Goal: Task Accomplishment & Management: Manage account settings

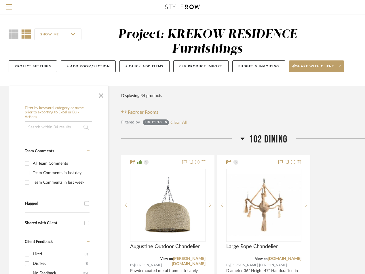
click at [184, 7] on icon at bounding box center [182, 7] width 35 height 5
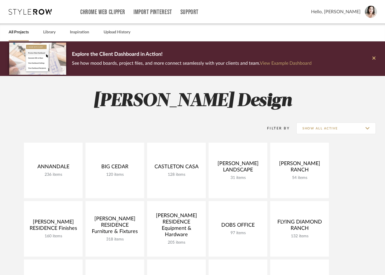
click at [365, 59] on icon at bounding box center [374, 57] width 3 height 3
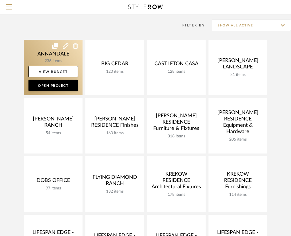
scroll to position [44, 0]
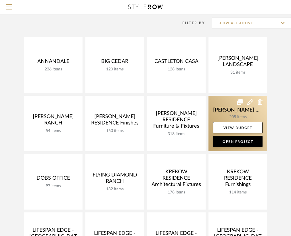
click at [226, 109] on link at bounding box center [238, 124] width 59 height 56
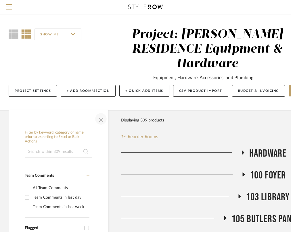
click at [101, 112] on span "button" at bounding box center [101, 119] width 14 height 14
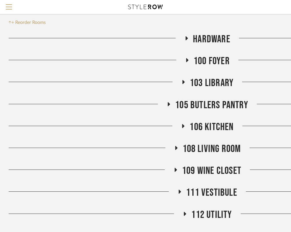
scroll to position [128, 0]
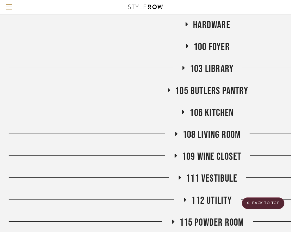
click at [183, 110] on icon at bounding box center [184, 112] width 2 height 4
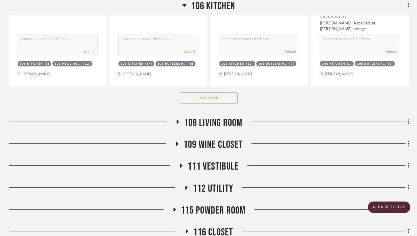
scroll to position [450, 0]
click at [210, 92] on button "See More" at bounding box center [209, 98] width 58 height 12
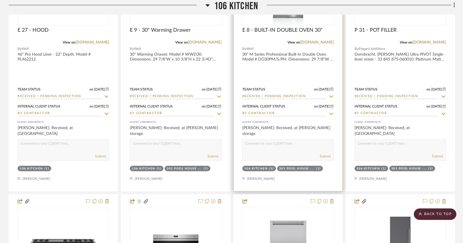
scroll to position [560, 0]
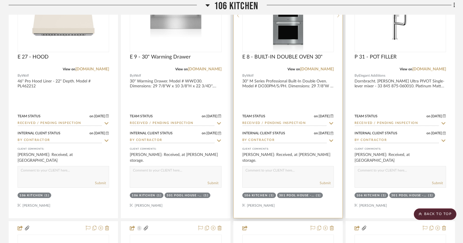
click at [278, 34] on img "0" at bounding box center [288, 16] width 74 height 72
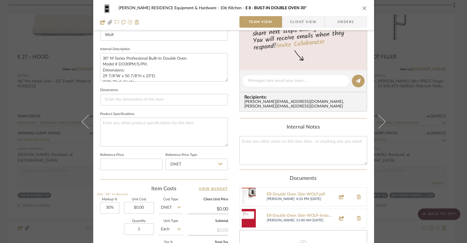
scroll to position [213, 0]
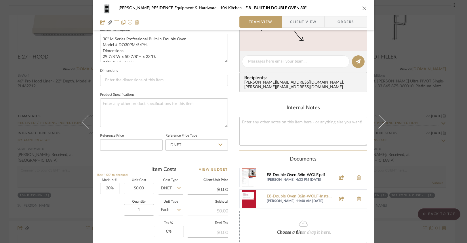
click at [296, 173] on div "E8-Double Oven 36in-WOLF.pdf" at bounding box center [300, 175] width 66 height 5
click at [10, 29] on div "[PERSON_NAME] RESIDENCE Equipment & Hardware 106 Kitchen E 8 - BUILT-IN DOUBLE …" at bounding box center [233, 121] width 467 height 243
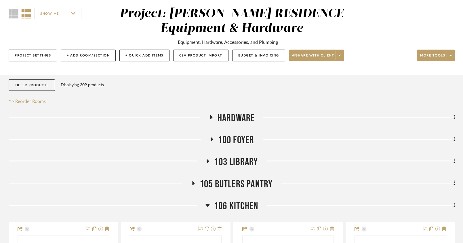
scroll to position [0, 0]
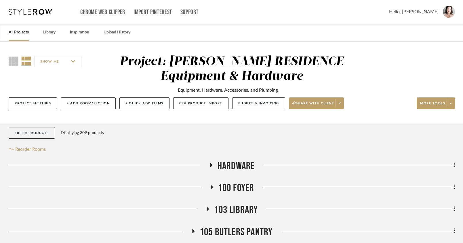
click at [21, 33] on link "All Projects" at bounding box center [19, 33] width 20 height 8
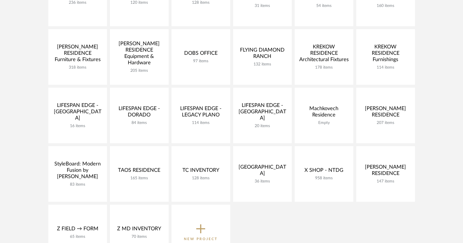
scroll to position [129, 0]
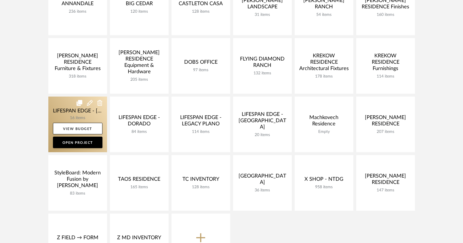
click at [67, 115] on link at bounding box center [77, 124] width 59 height 56
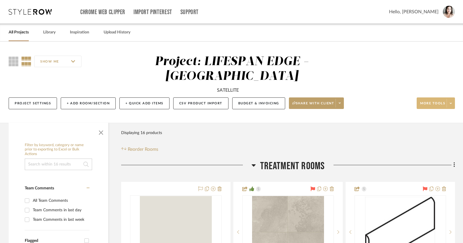
click at [365, 101] on span "More tools" at bounding box center [432, 105] width 25 height 9
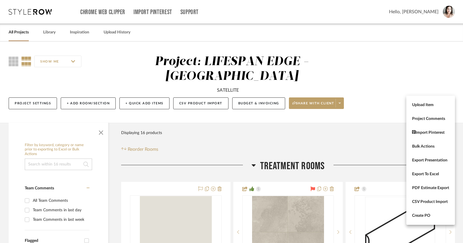
drag, startPoint x: 343, startPoint y: 105, endPoint x: 289, endPoint y: 98, distance: 54.8
click at [342, 105] on div at bounding box center [231, 121] width 463 height 243
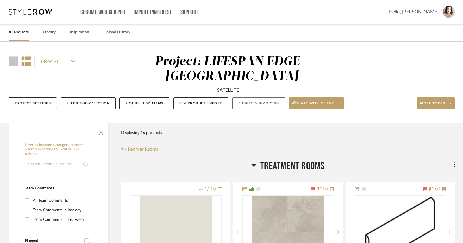
click at [268, 97] on button "Budget & Invoicing" at bounding box center [258, 103] width 53 height 12
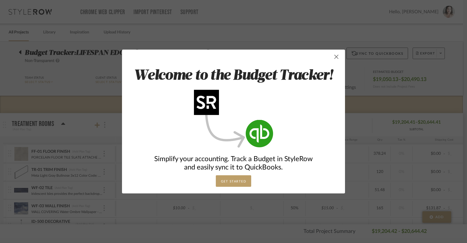
click at [331, 59] on span "button" at bounding box center [337, 57] width 12 height 12
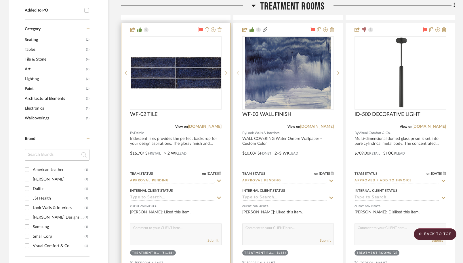
scroll to position [415, 0]
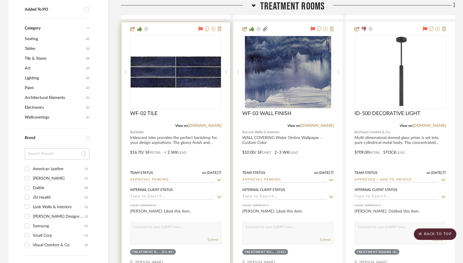
click at [199, 56] on img "0" at bounding box center [176, 71] width 90 height 31
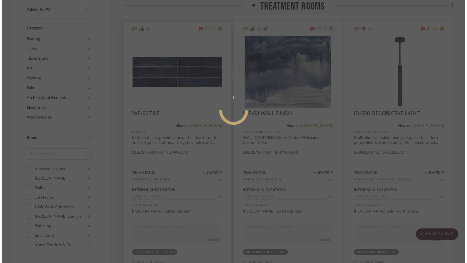
scroll to position [0, 0]
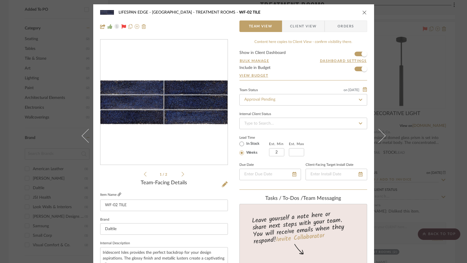
click at [118, 194] on icon at bounding box center [119, 193] width 3 height 3
click at [363, 11] on icon "close" at bounding box center [365, 12] width 5 height 5
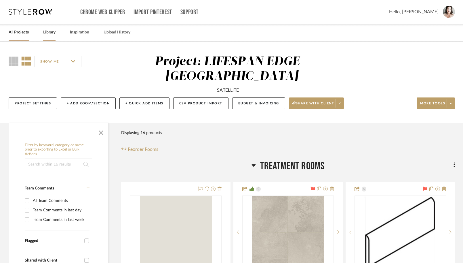
click at [43, 33] on link "Library" at bounding box center [49, 33] width 12 height 8
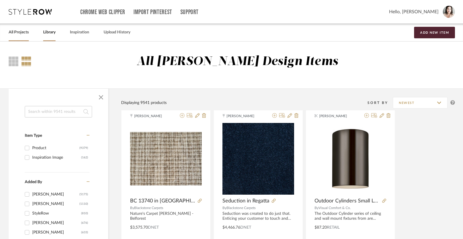
click at [15, 31] on link "All Projects" at bounding box center [19, 33] width 20 height 8
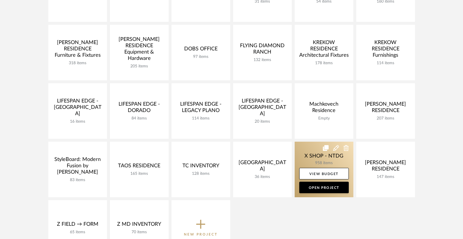
scroll to position [186, 0]
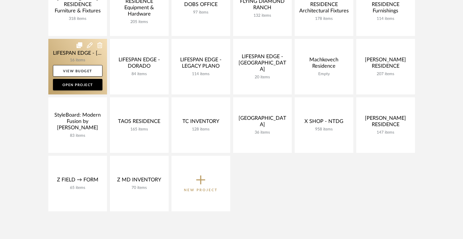
click at [63, 55] on link at bounding box center [77, 67] width 59 height 56
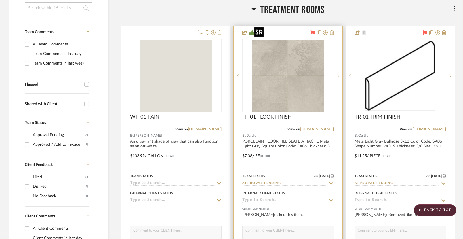
scroll to position [145, 0]
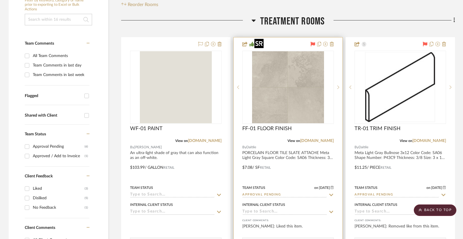
click at [288, 84] on img "0" at bounding box center [288, 87] width 72 height 72
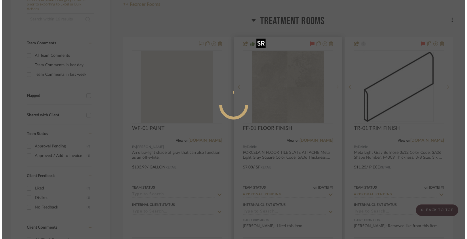
scroll to position [0, 0]
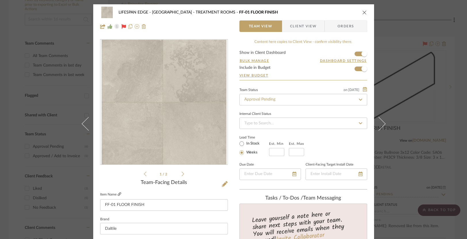
click at [118, 196] on icon at bounding box center [119, 193] width 3 height 3
